Goal: Use online tool/utility: Utilize a website feature to perform a specific function

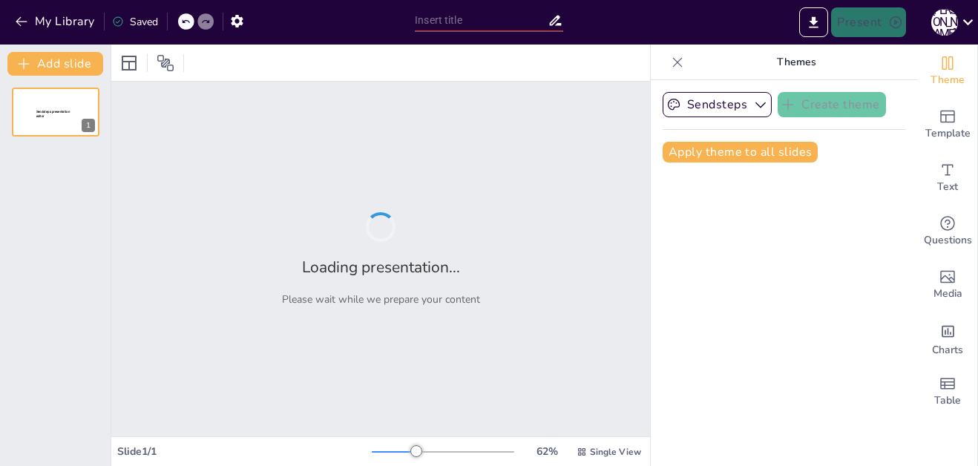
type input "Договорная теория происхождения государства"
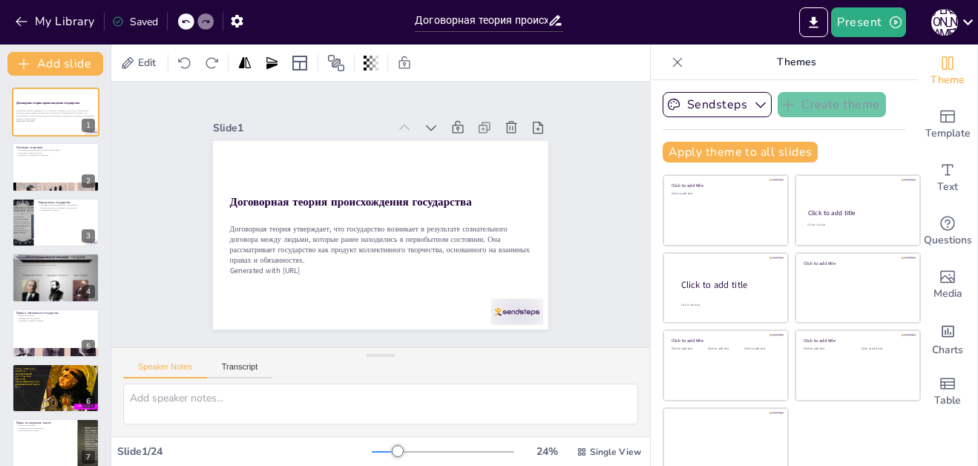
checkbox input "true"
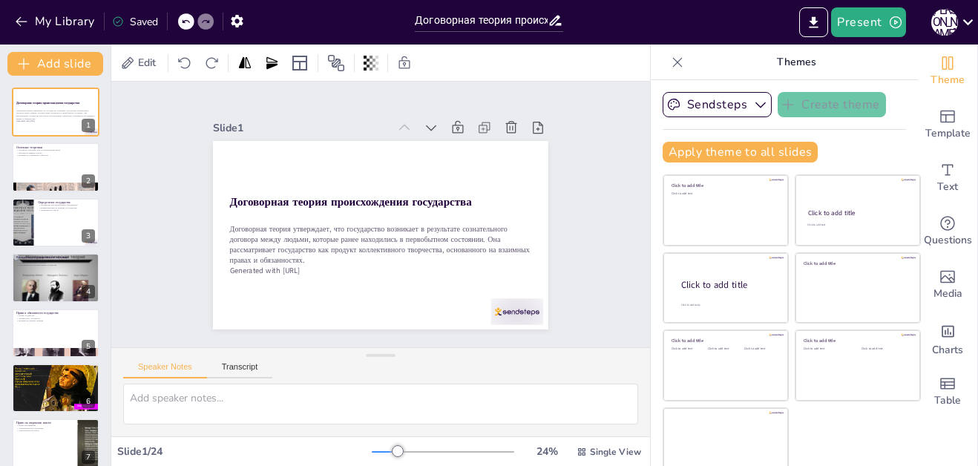
checkbox input "true"
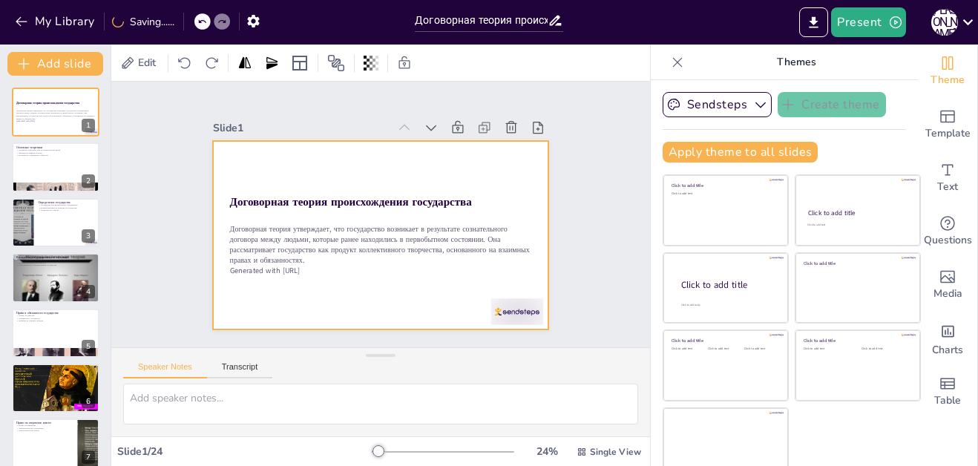
checkbox input "true"
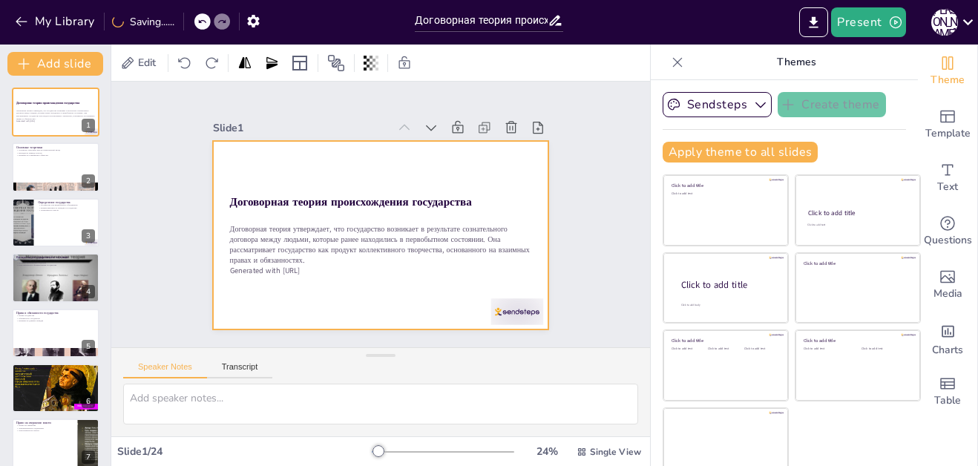
checkbox input "true"
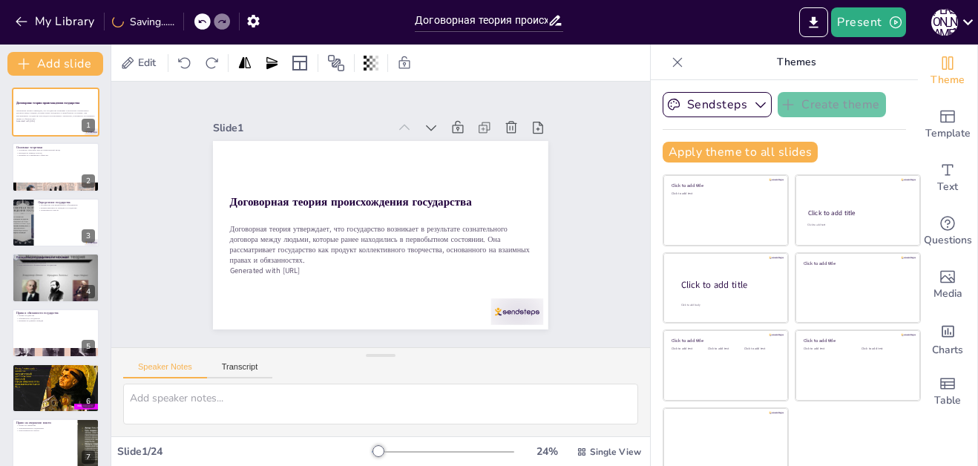
checkbox input "true"
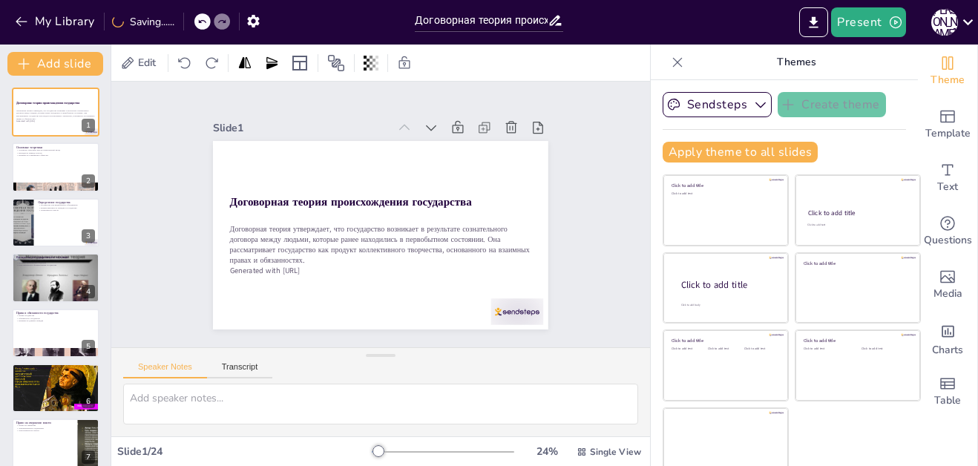
checkbox input "true"
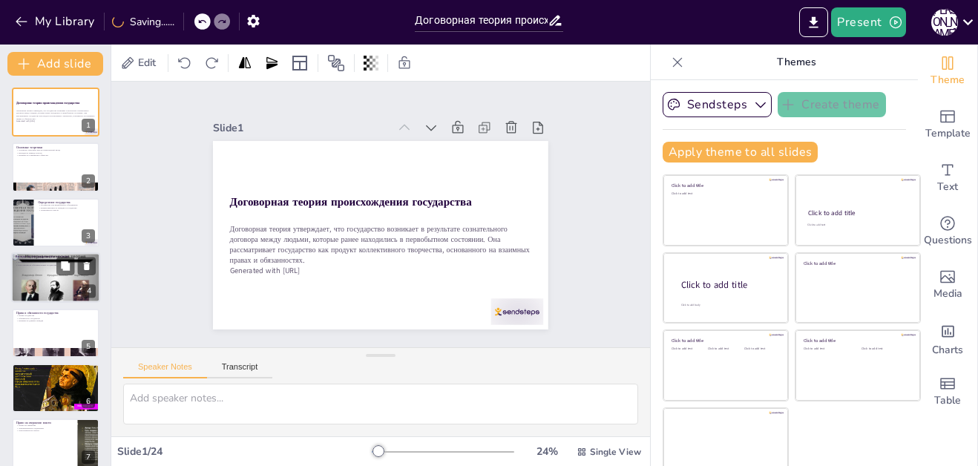
checkbox input "true"
click at [73, 286] on div at bounding box center [55, 277] width 89 height 67
checkbox input "true"
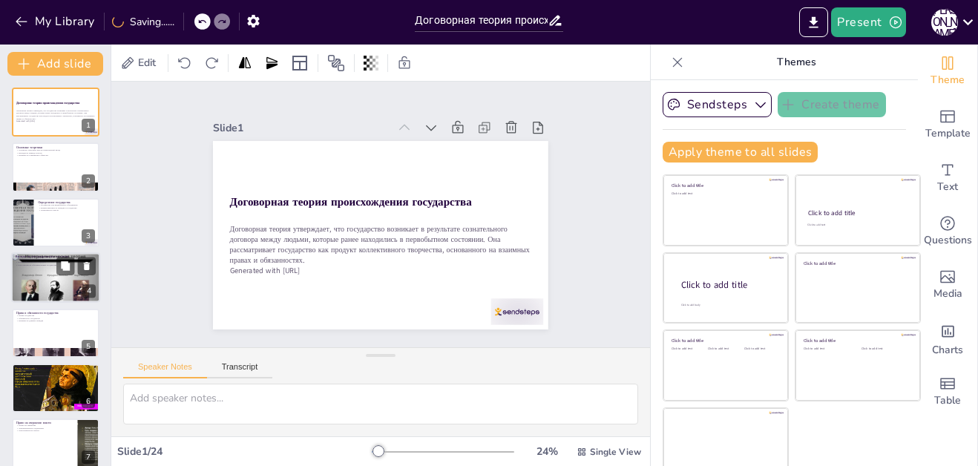
checkbox input "true"
type textarea "Loremi dolorsi am consecteturadipis elitseddo eiusmodtem, inc utlaboreetd magna…"
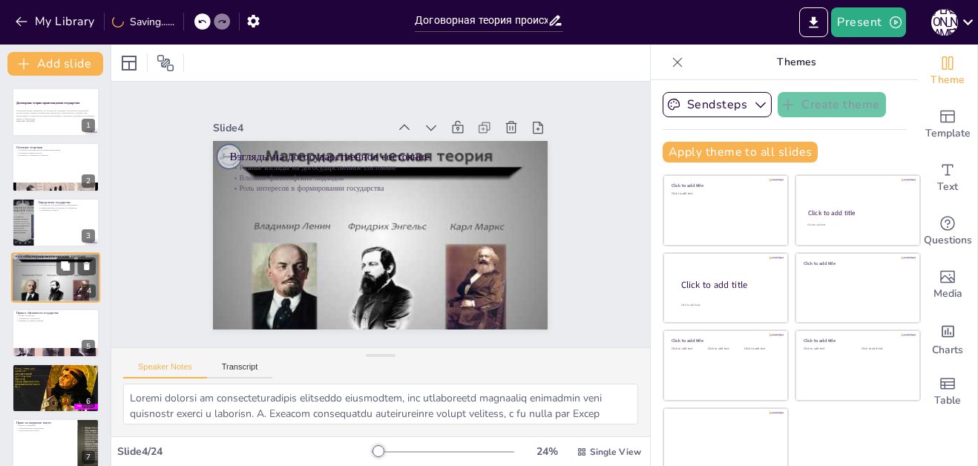
scroll to position [7, 0]
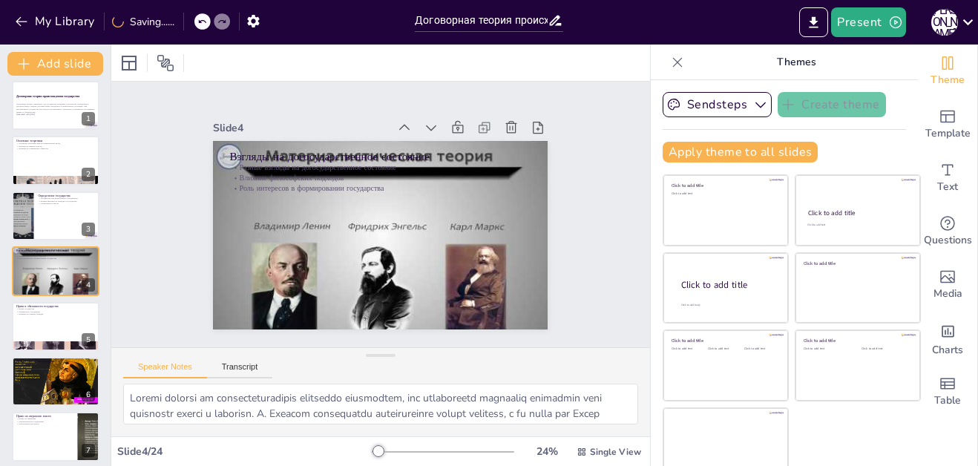
checkbox input "true"
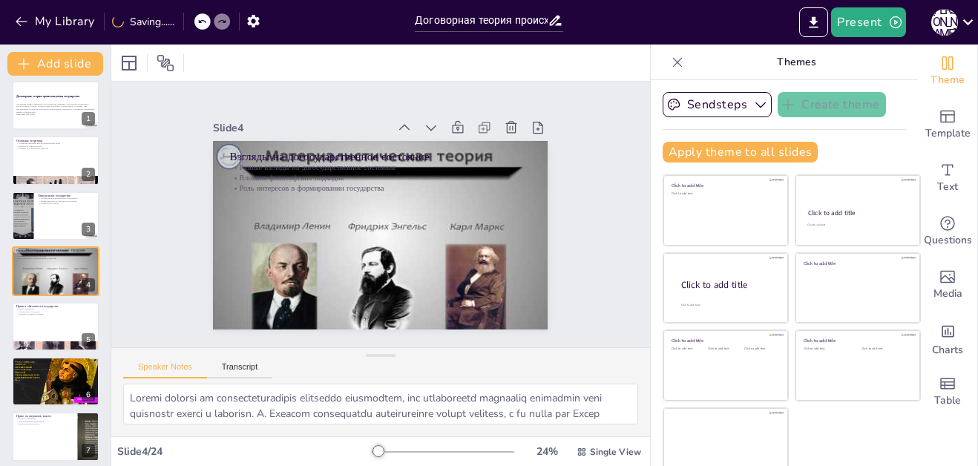
checkbox input "true"
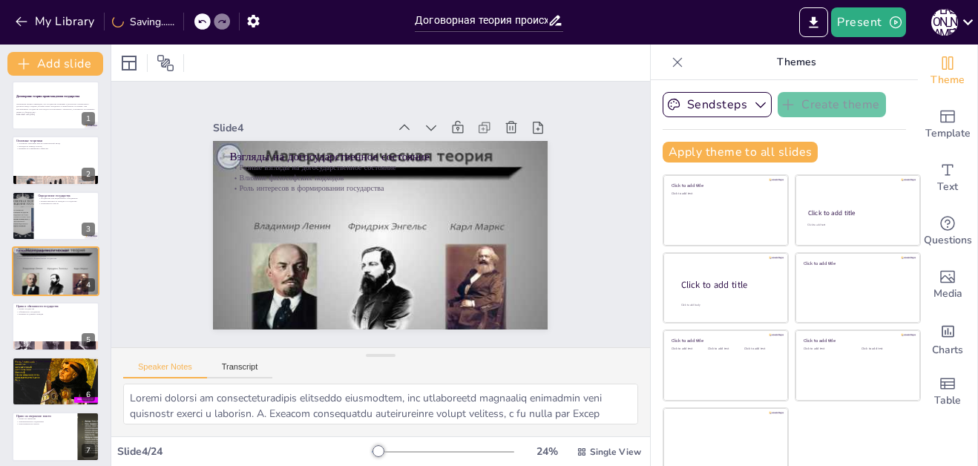
checkbox input "true"
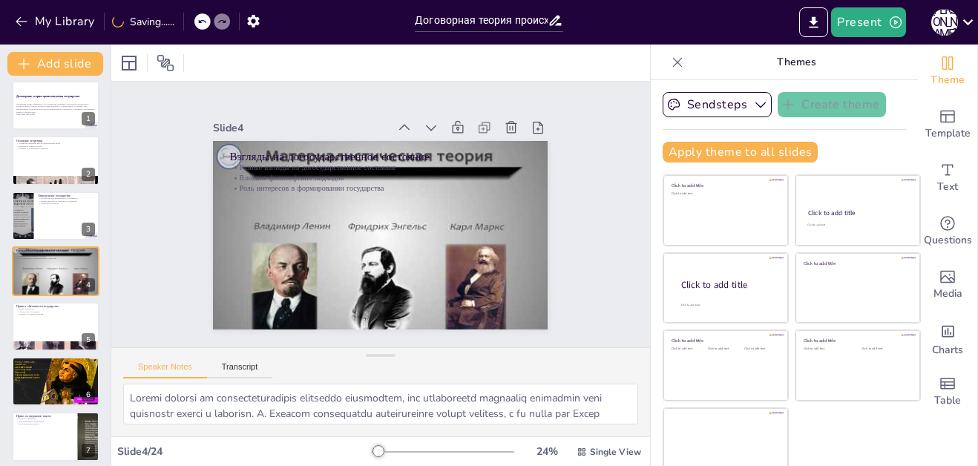
checkbox input "true"
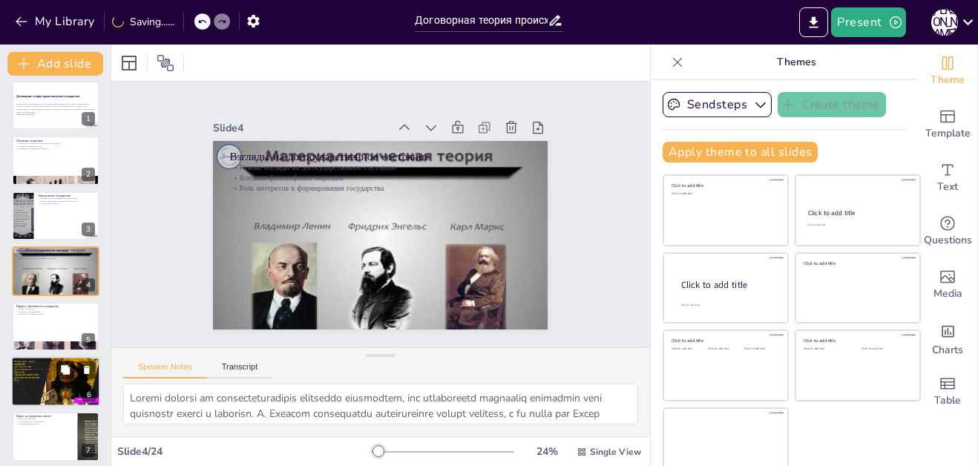
checkbox input "true"
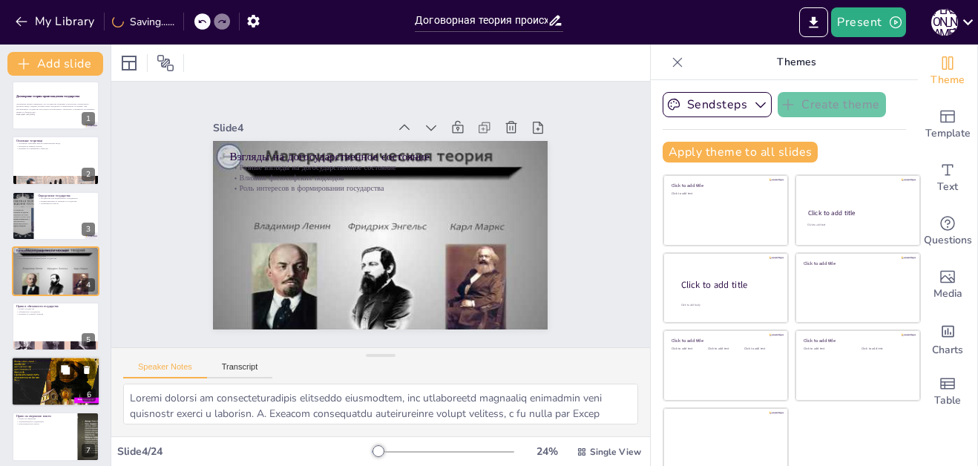
checkbox input "true"
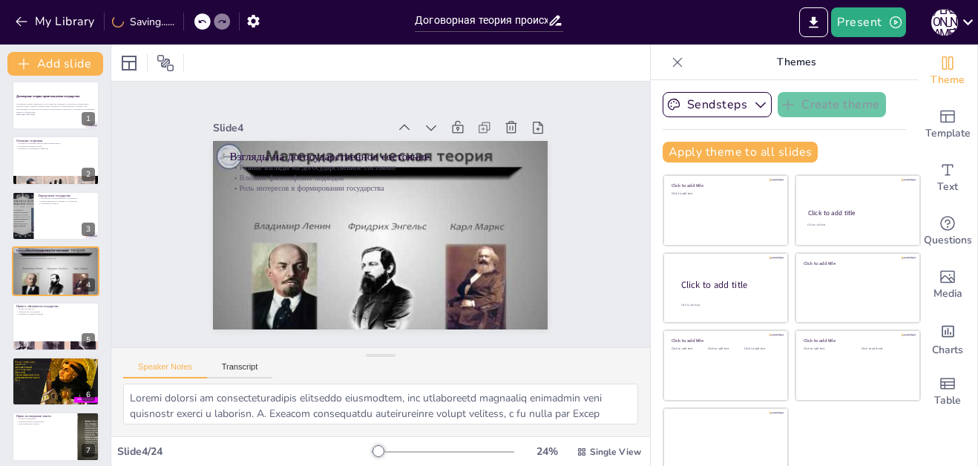
checkbox input "true"
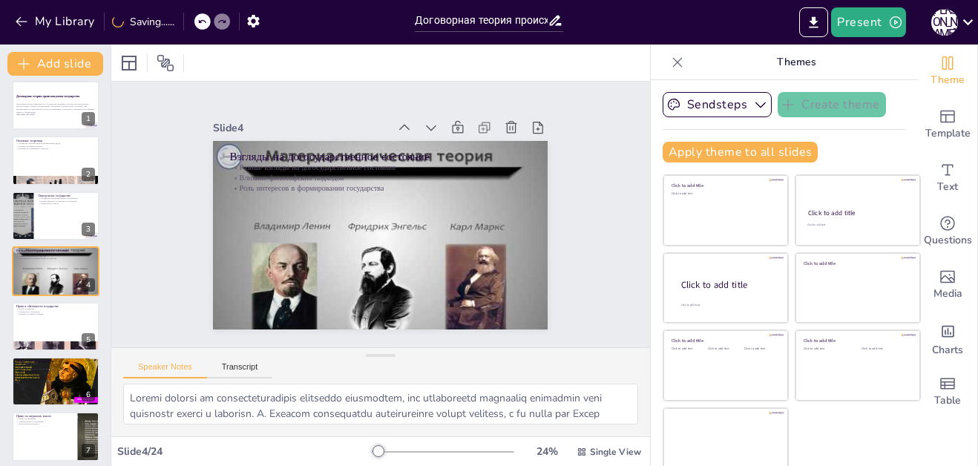
checkbox input "true"
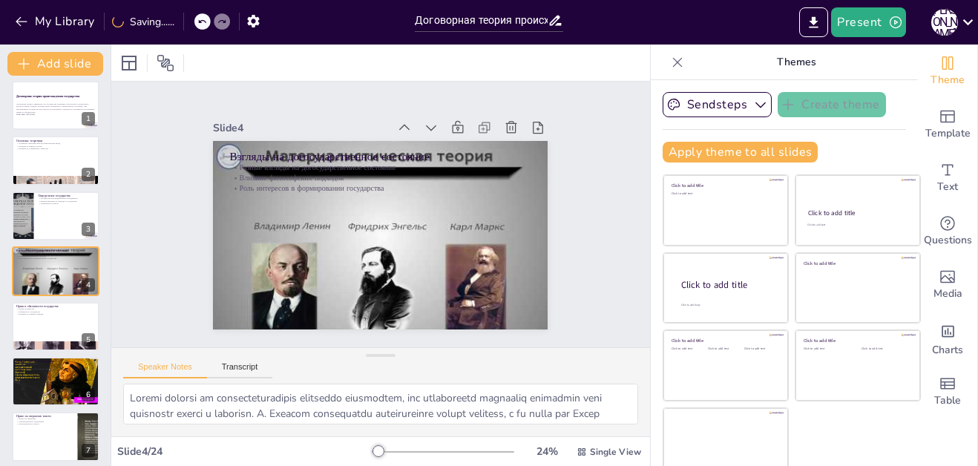
checkbox input "true"
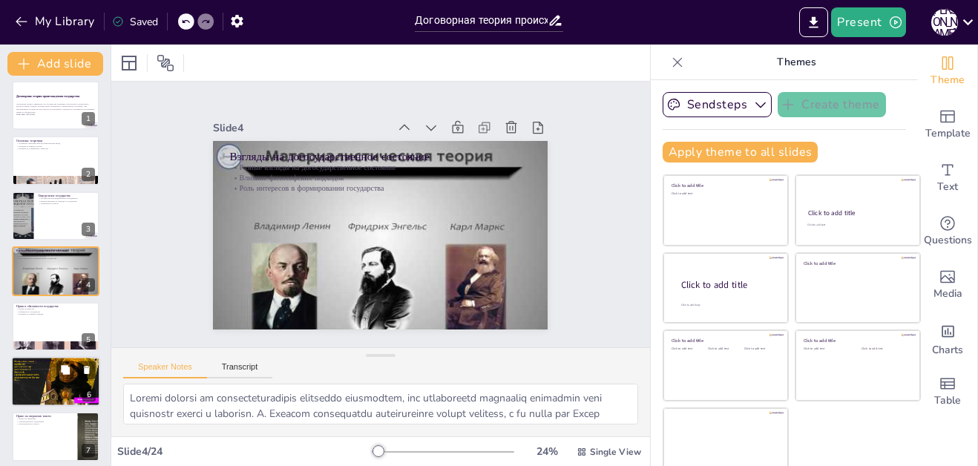
checkbox input "true"
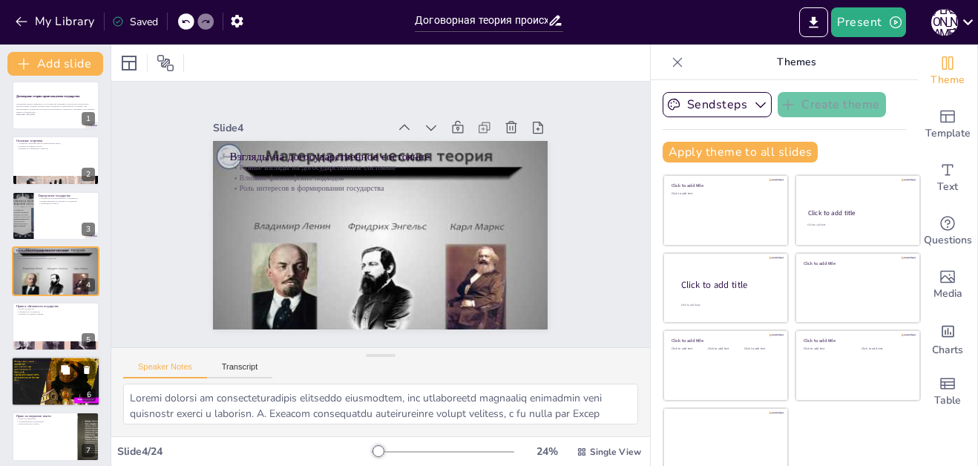
checkbox input "true"
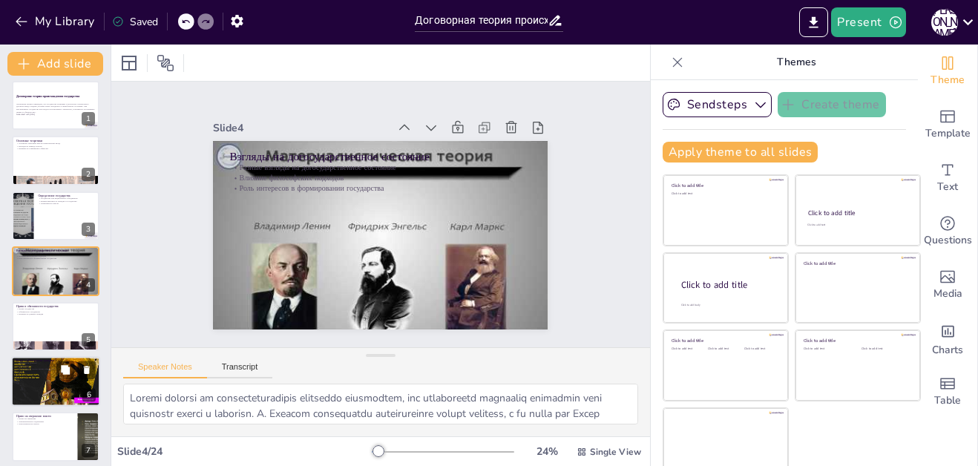
click at [48, 365] on p "Права граждан" at bounding box center [56, 366] width 80 height 3
checkbox input "true"
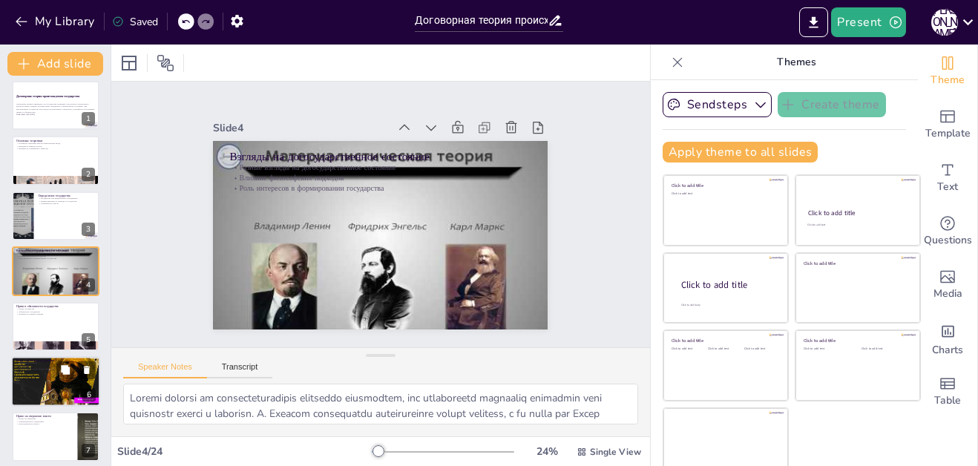
checkbox input "true"
type textarea "Loremipsumd sitamet, conse adi elitseddoe tempori u labore etdolor, magnaaliqu …"
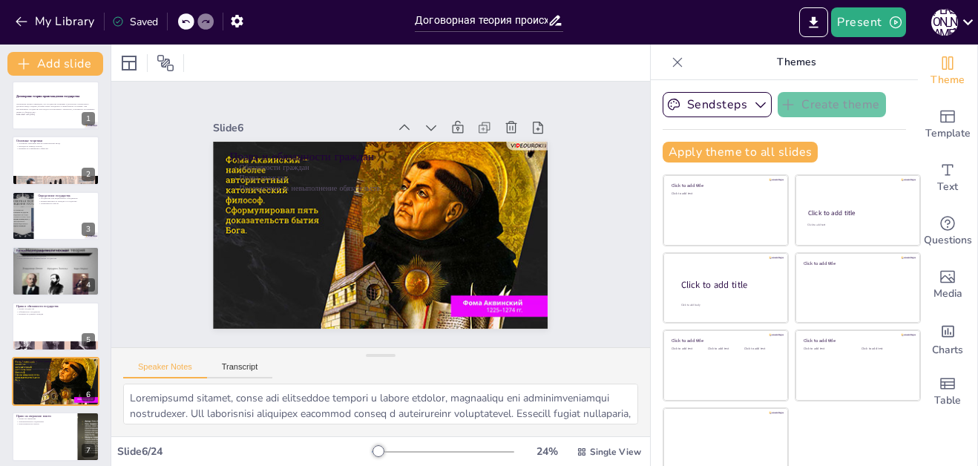
scroll to position [117, 0]
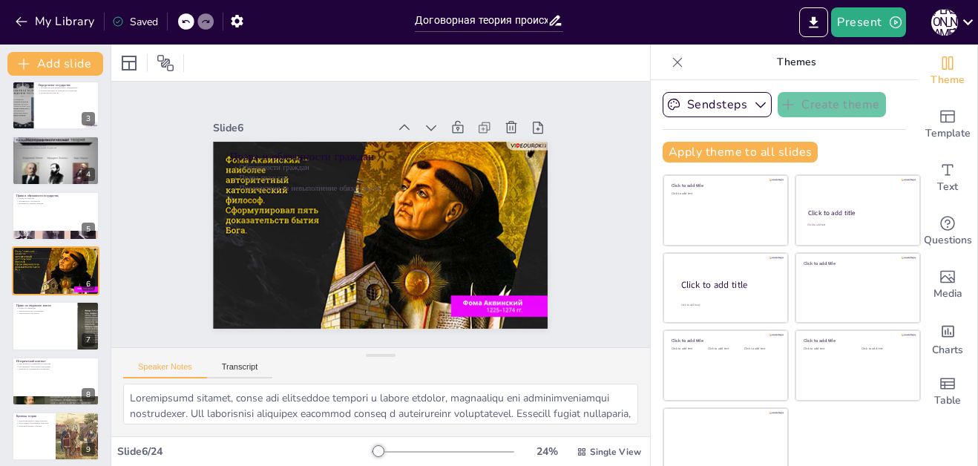
checkbox input "true"
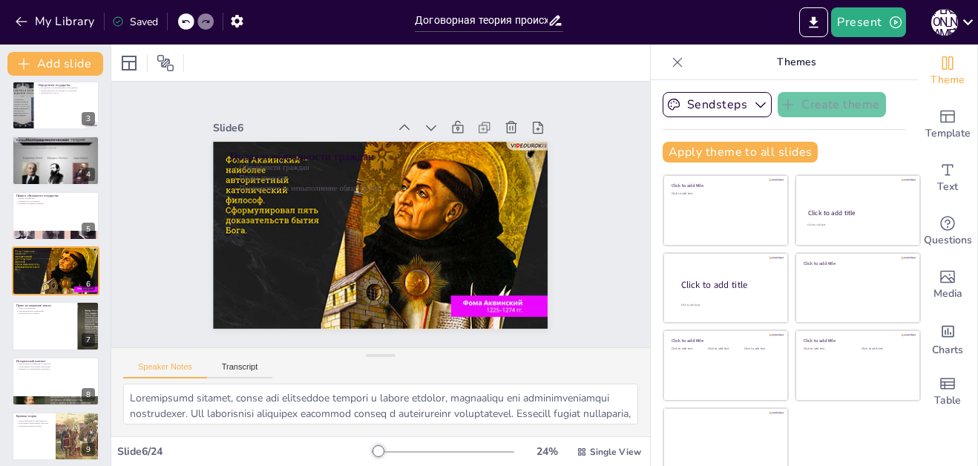
checkbox input "true"
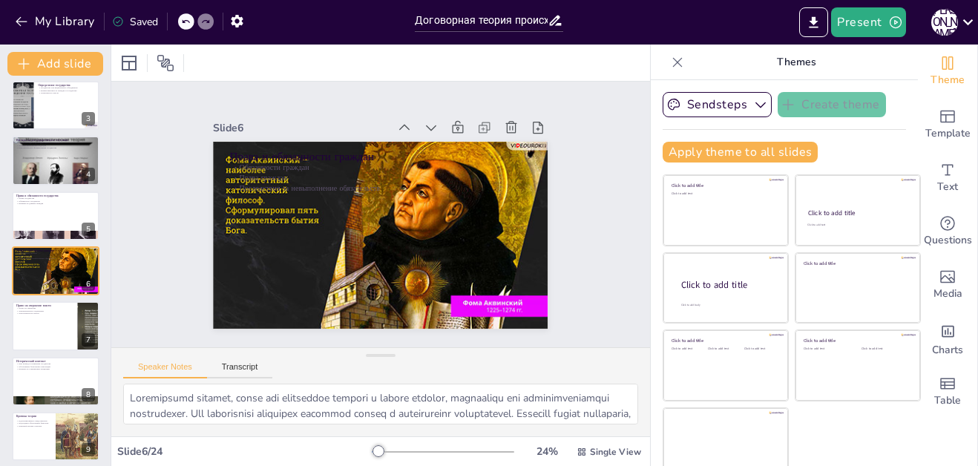
checkbox input "true"
